Goal: Download file/media

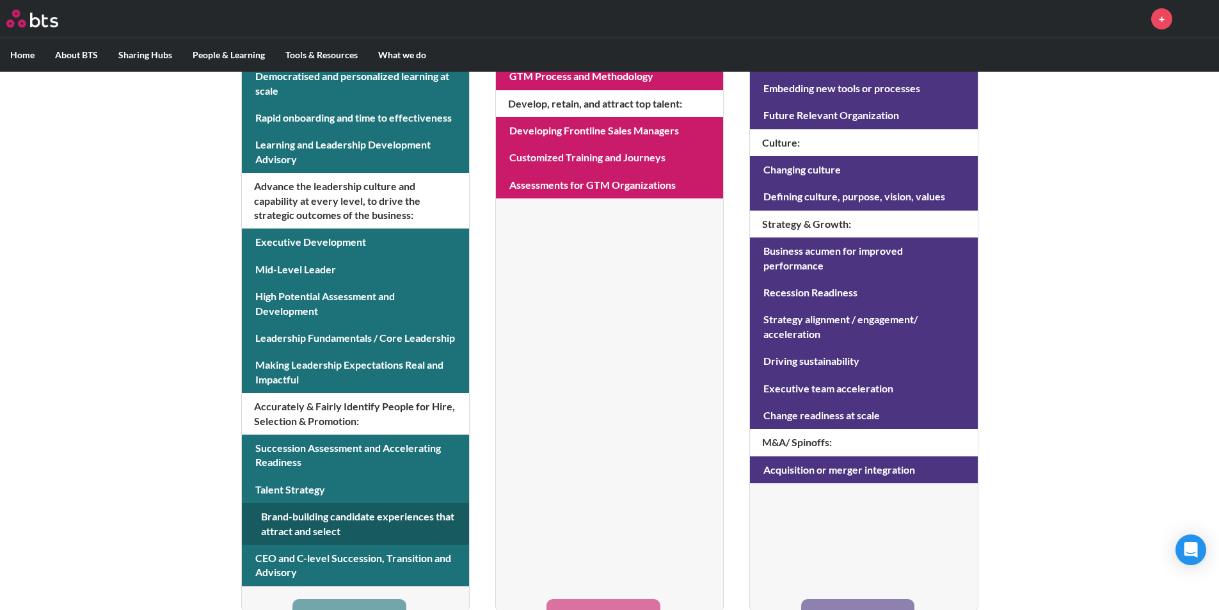
scroll to position [471, 0]
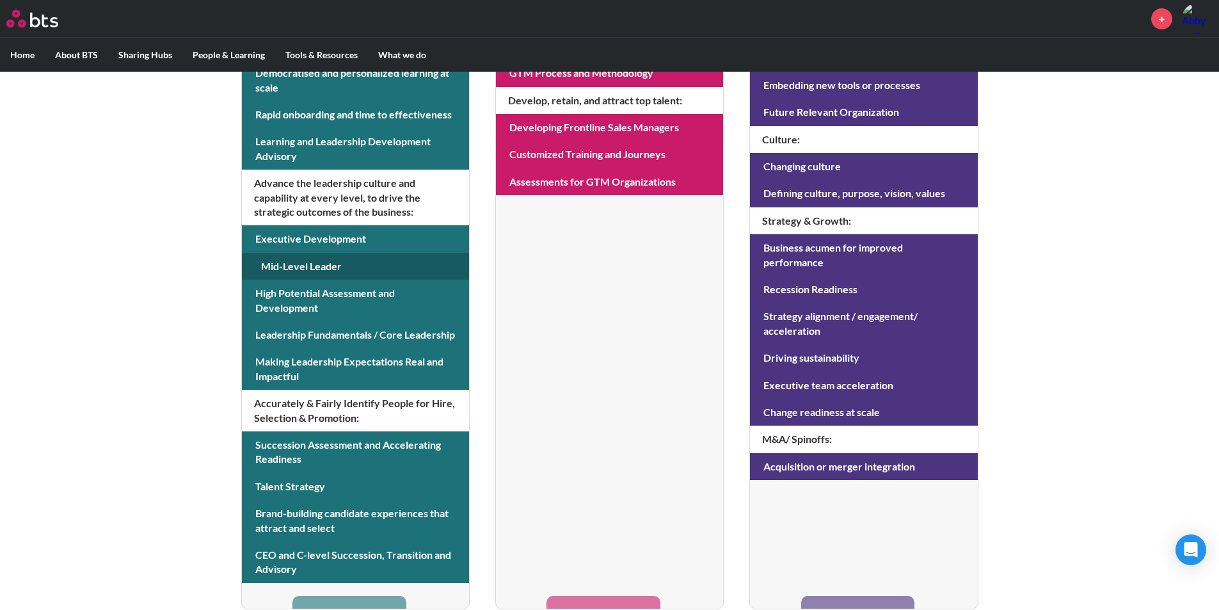
click at [303, 266] on link at bounding box center [355, 266] width 227 height 27
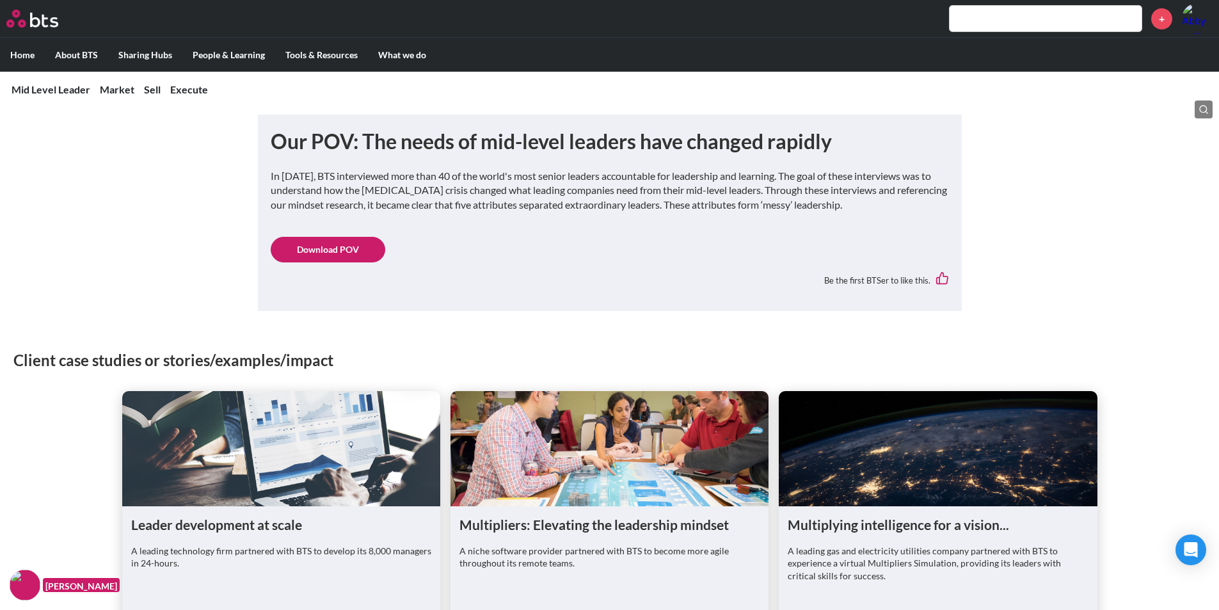
scroll to position [640, 0]
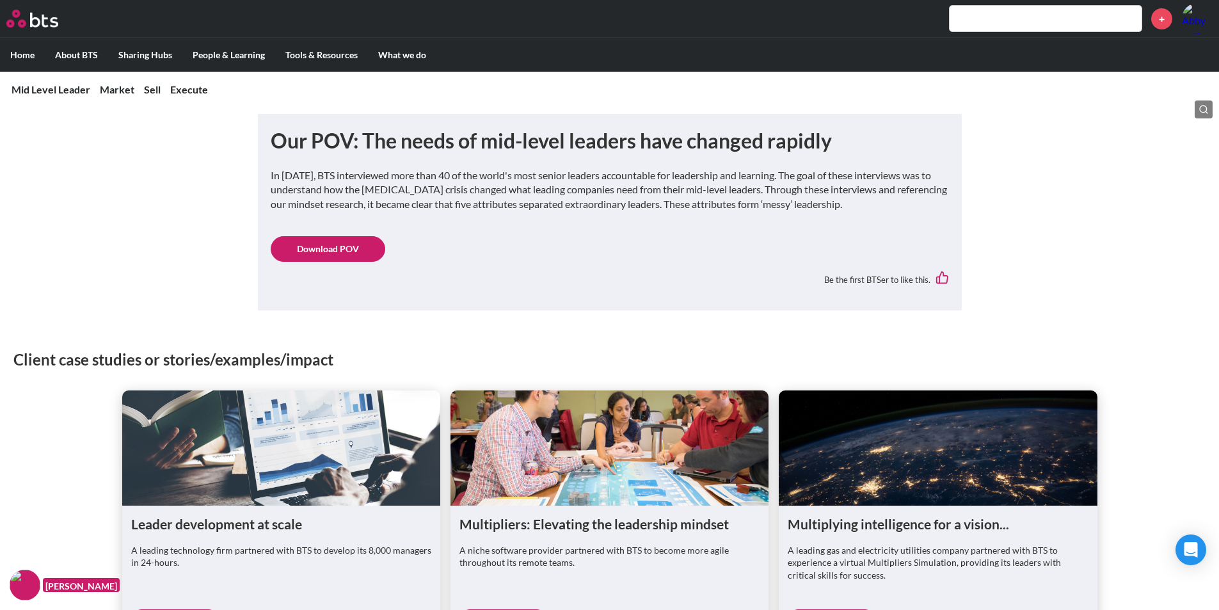
click at [319, 238] on link "Download POV" at bounding box center [328, 249] width 115 height 26
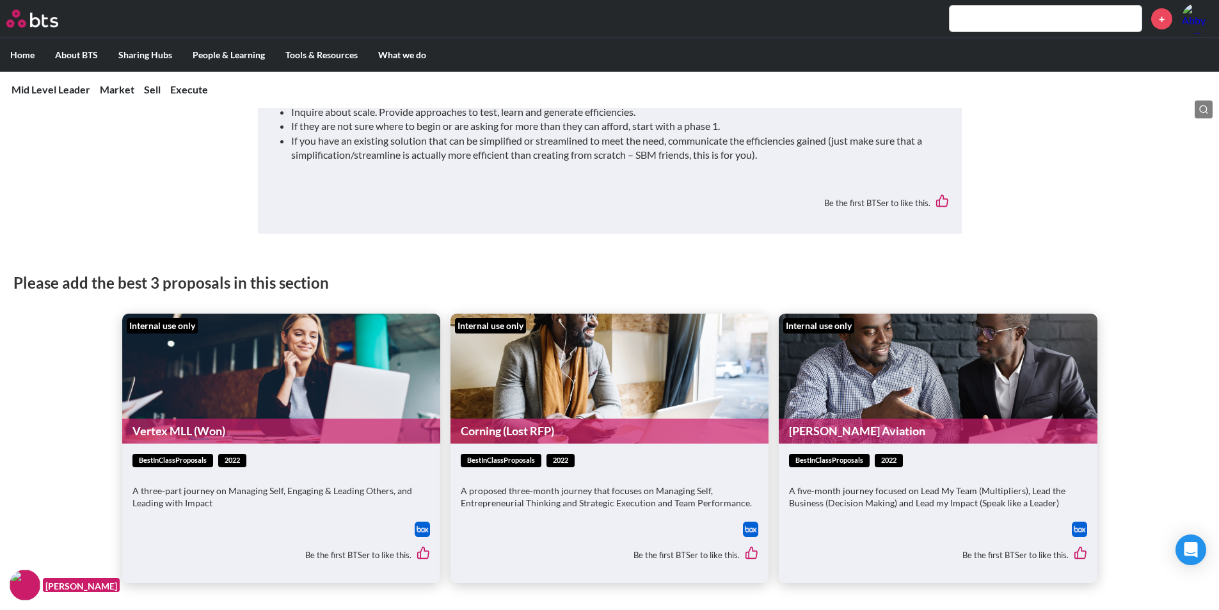
scroll to position [4800, 0]
click at [845, 418] on link "[PERSON_NAME] Aviation" at bounding box center [938, 430] width 318 height 25
